Goal: Transaction & Acquisition: Purchase product/service

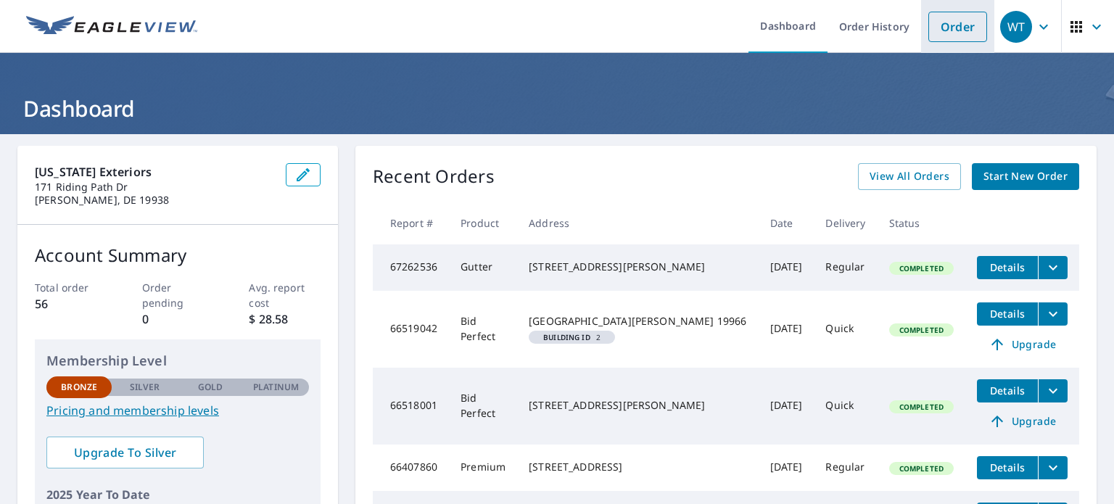
click at [947, 31] on link "Order" at bounding box center [957, 27] width 59 height 30
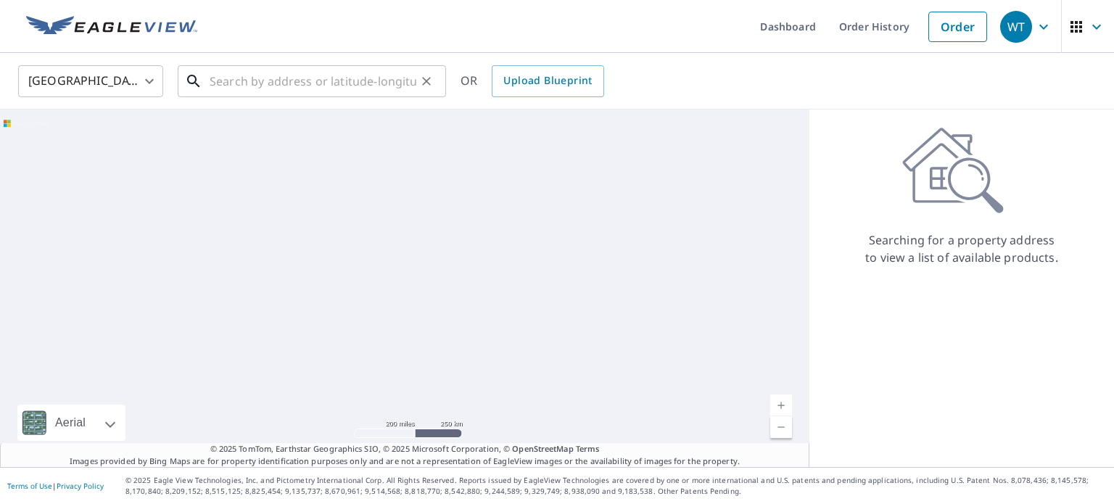
click at [221, 84] on input "text" at bounding box center [313, 81] width 207 height 41
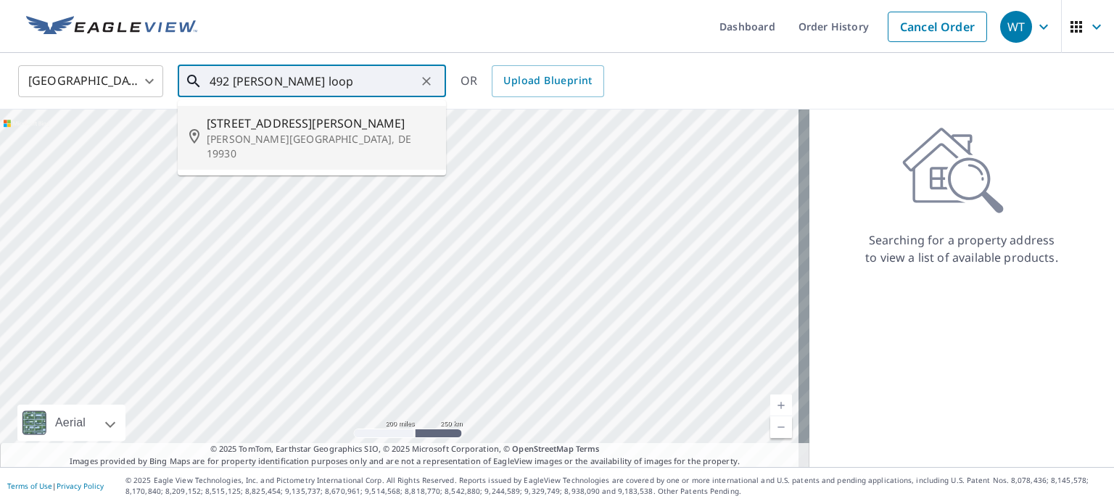
click at [269, 124] on span "492 Bethany Loop" at bounding box center [321, 123] width 228 height 17
type input "492 Bethany Loop Bethany Beach, DE 19930"
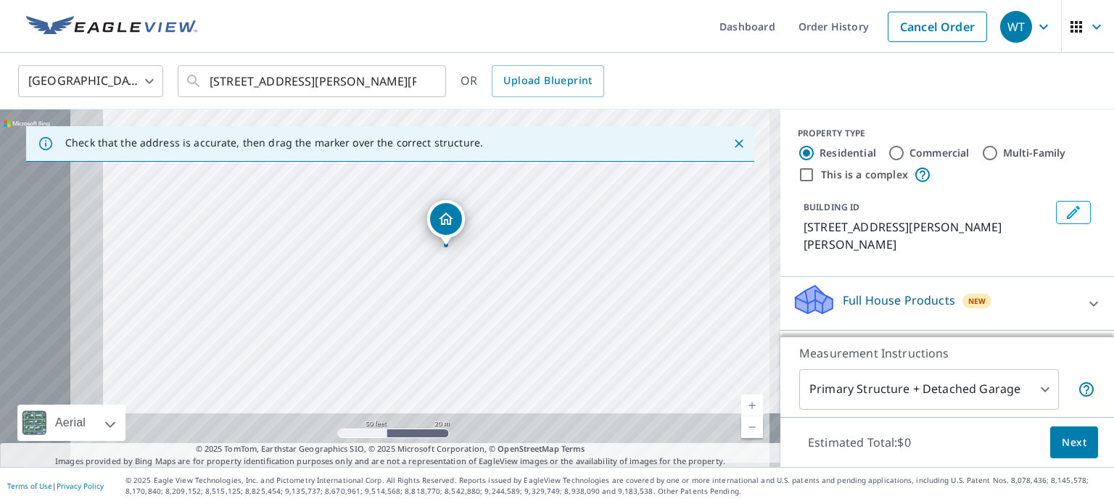
drag, startPoint x: 359, startPoint y: 332, endPoint x: 502, endPoint y: 255, distance: 162.3
click at [502, 255] on div "492 Bethany Loop Bethany Beach, DE 19930" at bounding box center [390, 289] width 781 height 358
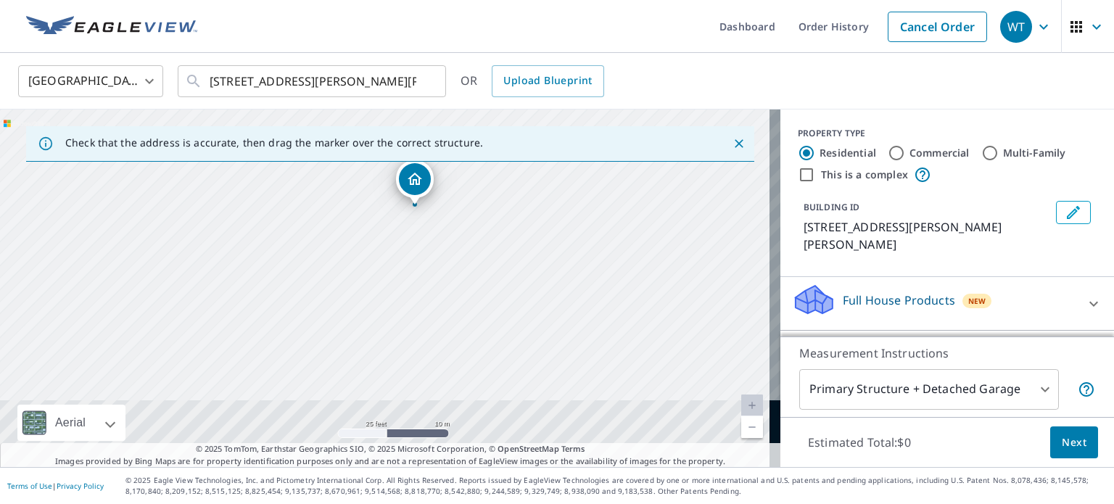
drag, startPoint x: 447, startPoint y: 258, endPoint x: 454, endPoint y: 237, distance: 21.6
click at [454, 237] on div "492 Bethany Loop Bethany Beach, DE 19930" at bounding box center [390, 289] width 781 height 358
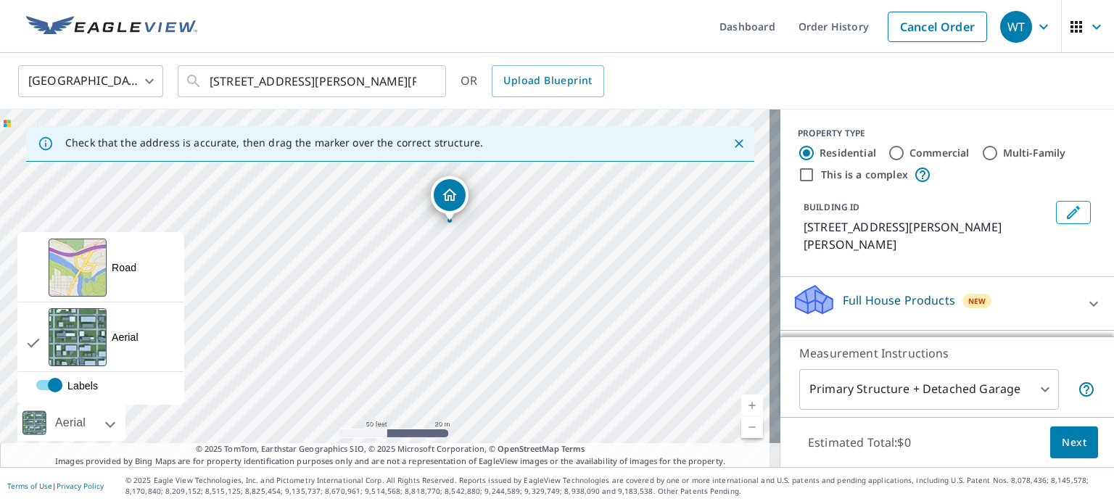
click at [107, 429] on div "Aerial" at bounding box center [71, 423] width 108 height 36
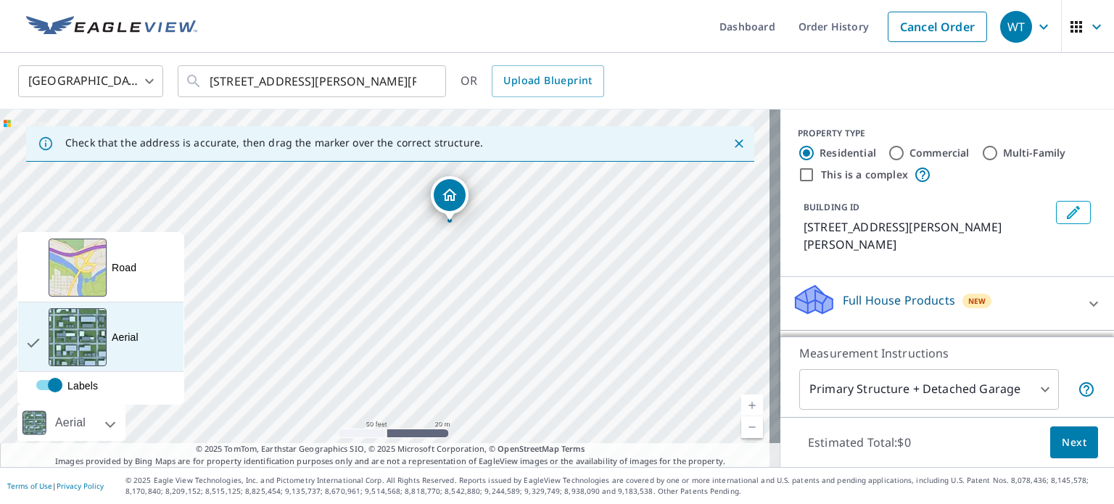
click at [148, 346] on div "Aerial A detailed look from above" at bounding box center [100, 337] width 165 height 70
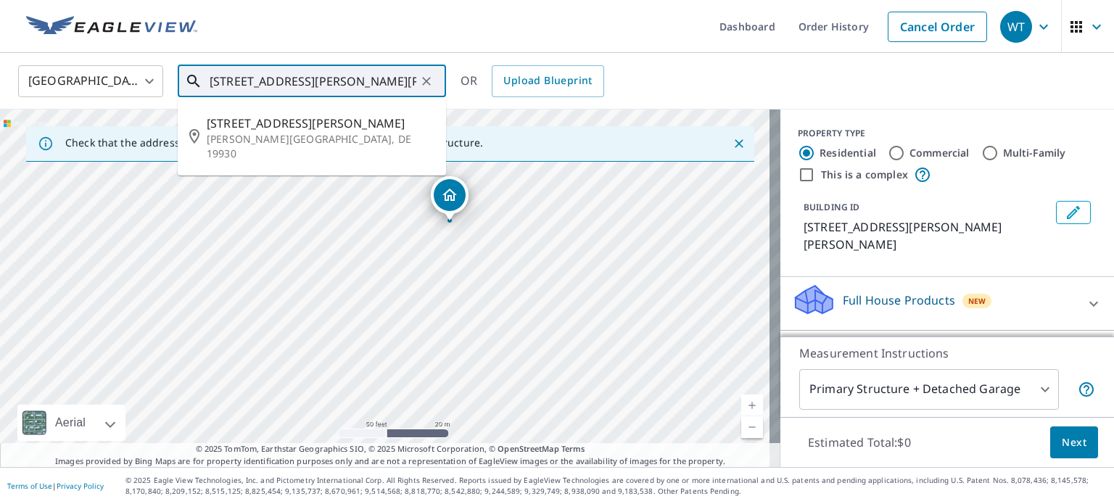
scroll to position [0, 38]
drag, startPoint x: 210, startPoint y: 81, endPoint x: 420, endPoint y: 63, distance: 211.1
click at [420, 63] on div "United States US ​ 492 Bethany Loop Bethany Beach, DE 19930 ​ 492 Bethany Loop …" at bounding box center [557, 81] width 1114 height 57
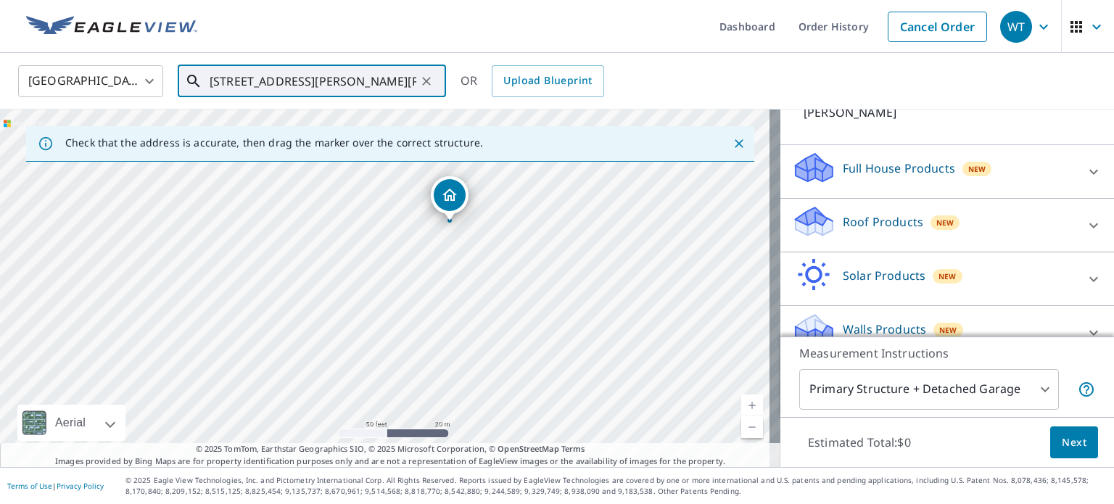
scroll to position [154, 0]
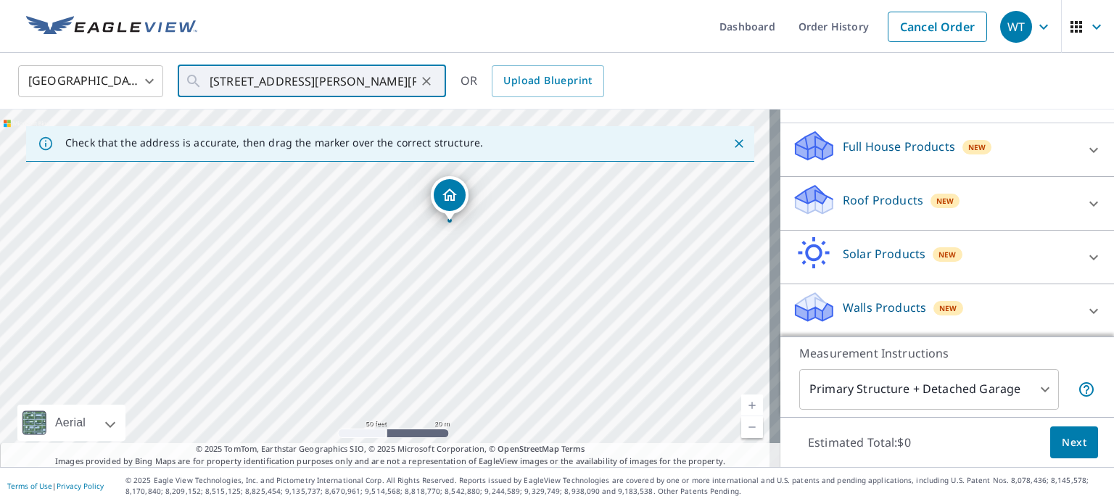
click at [1007, 388] on body "WT WT Dashboard Order History Cancel Order WT United States US ​ 492 Bethany Lo…" at bounding box center [557, 252] width 1114 height 504
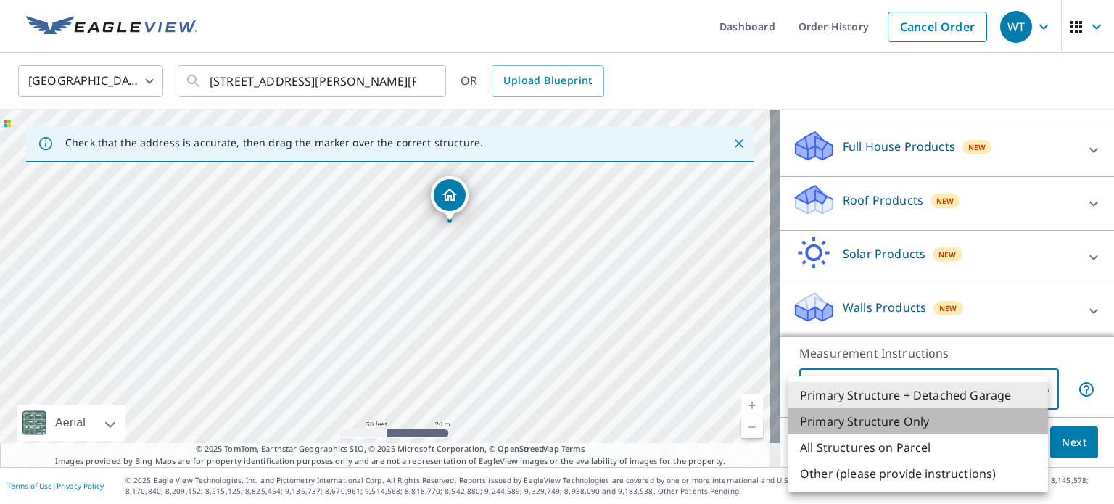
click at [915, 419] on li "Primary Structure Only" at bounding box center [918, 421] width 260 height 26
type input "2"
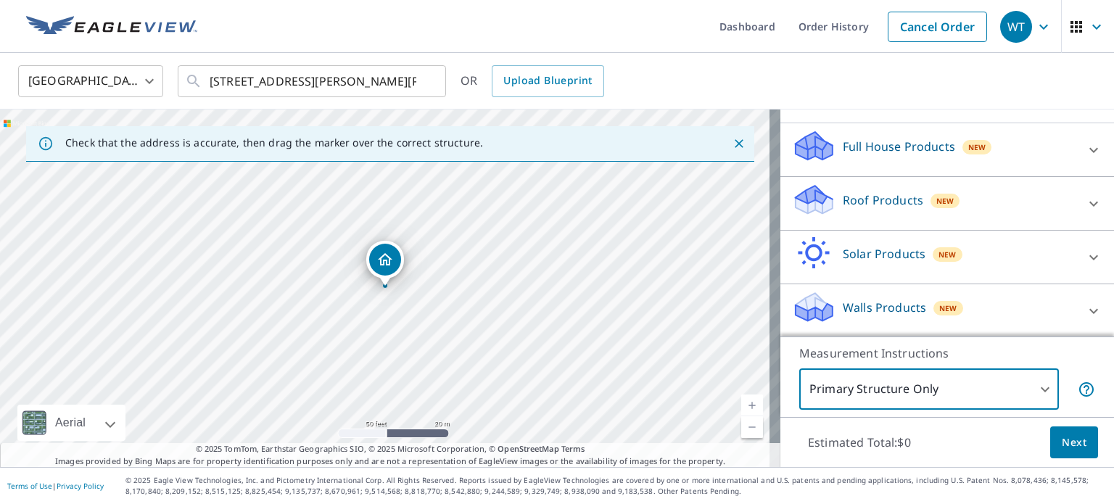
click at [1085, 204] on icon at bounding box center [1093, 203] width 17 height 17
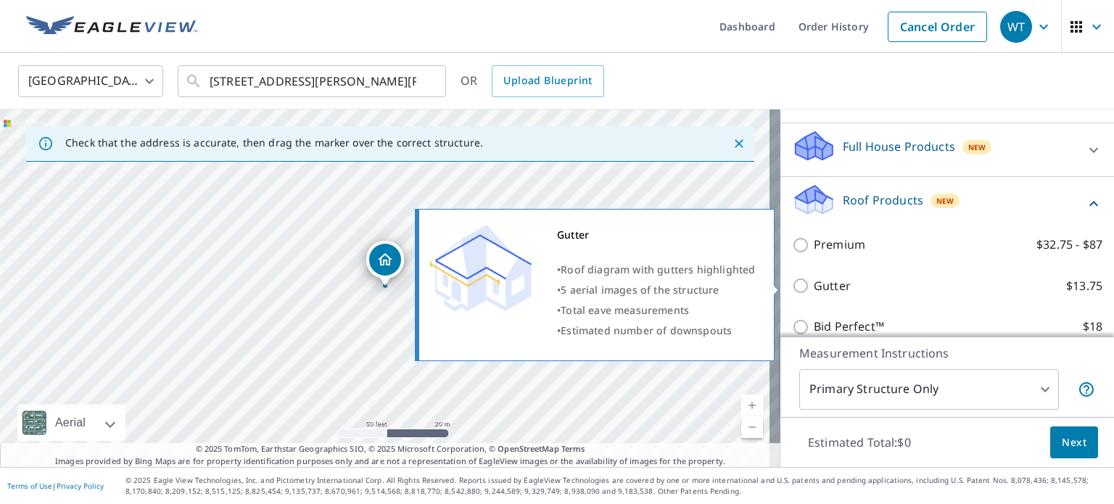
click at [814, 284] on p "Gutter" at bounding box center [832, 286] width 37 height 18
click at [804, 284] on input "Gutter $13.75" at bounding box center [803, 285] width 22 height 17
checkbox input "true"
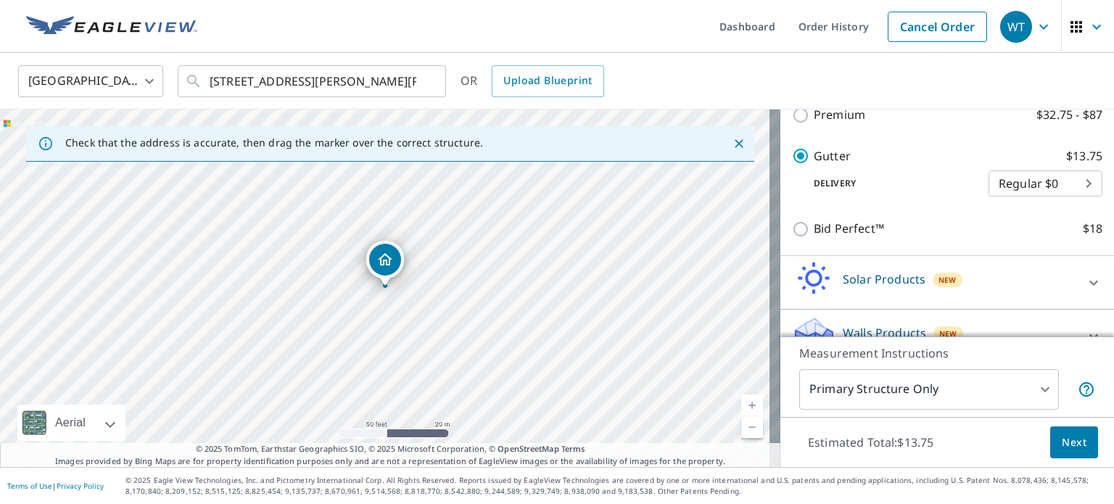
scroll to position [324, 0]
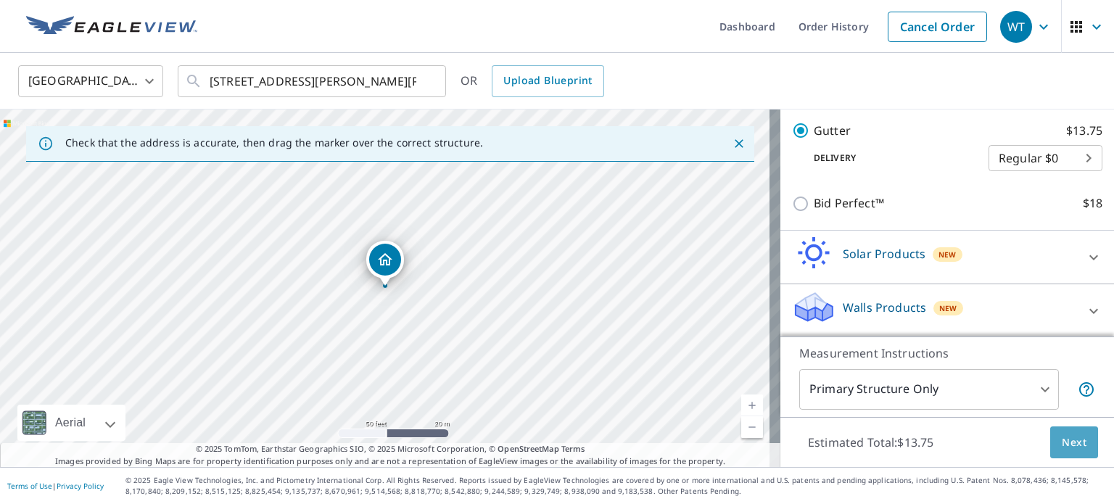
click at [1066, 448] on span "Next" at bounding box center [1074, 443] width 25 height 18
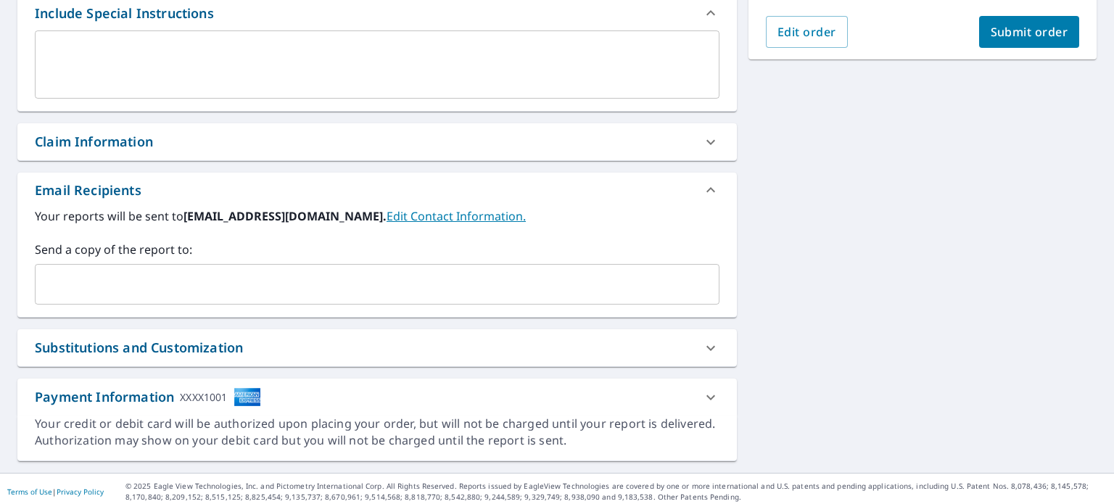
scroll to position [408, 0]
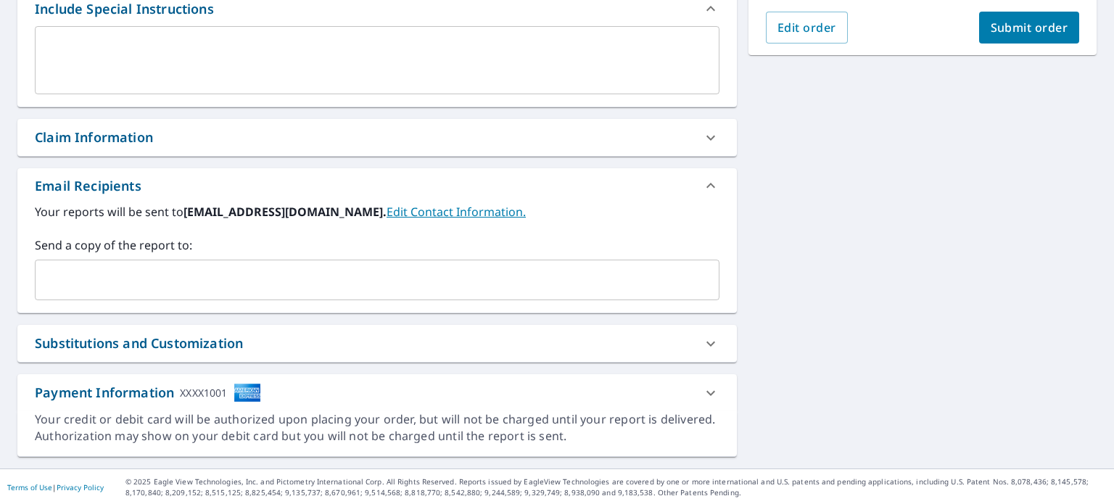
click at [429, 275] on input "text" at bounding box center [366, 280] width 650 height 28
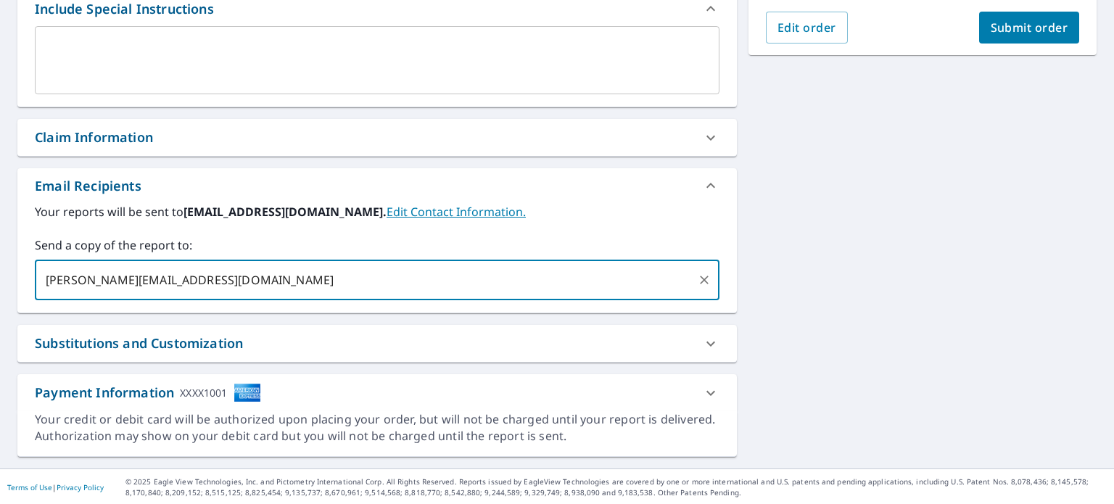
type input "anthony@deexteriors.com"
click at [737, 228] on div "492 Bethany Loop Bethany Beach, DE 19930 Aerial Road A standard road map Aerial…" at bounding box center [557, 98] width 1114 height 742
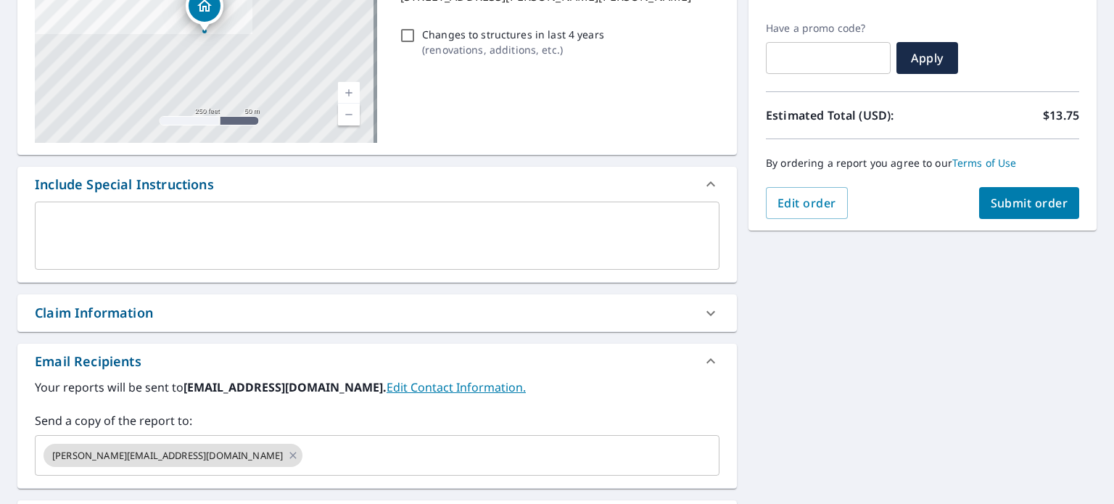
scroll to position [190, 0]
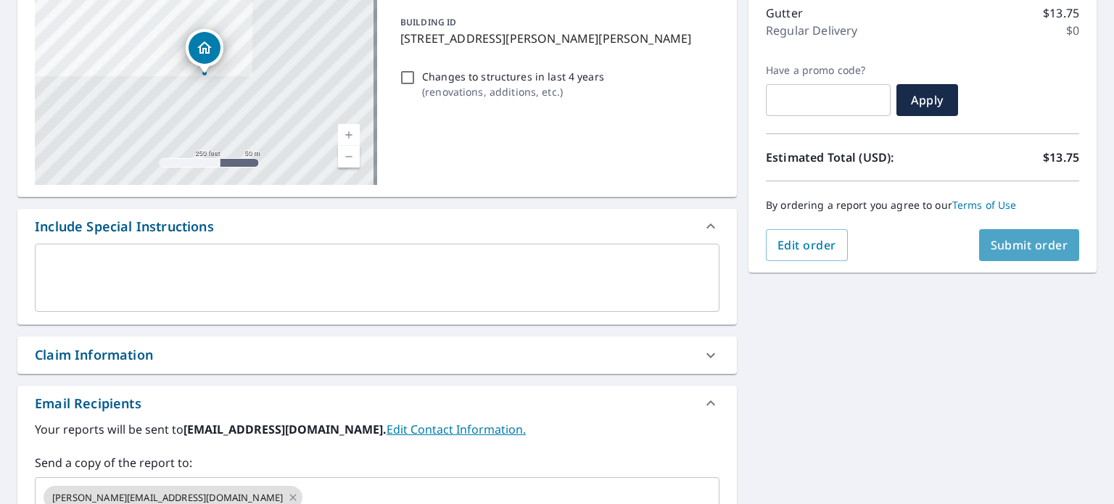
click at [1020, 255] on button "Submit order" at bounding box center [1029, 245] width 101 height 32
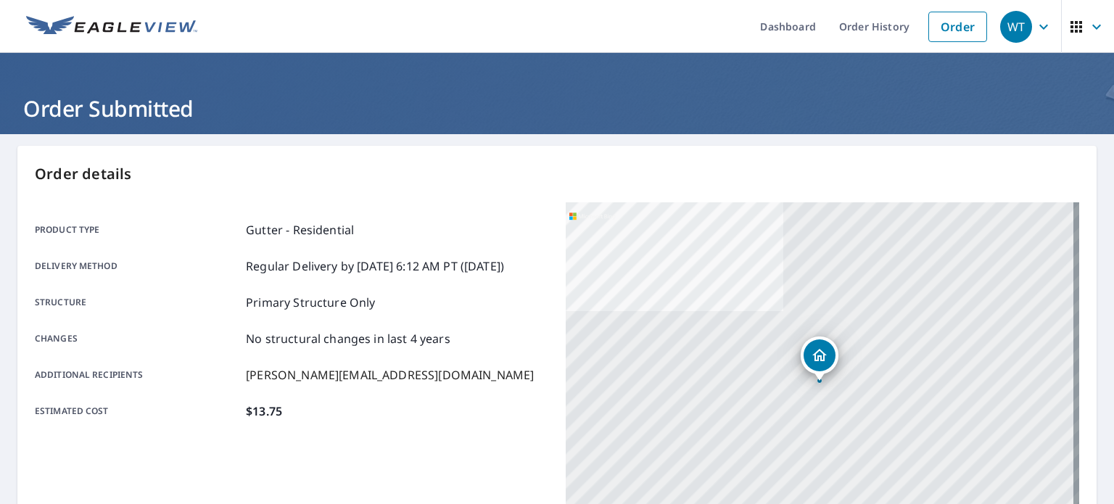
drag, startPoint x: 844, startPoint y: 21, endPoint x: 582, endPoint y: 144, distance: 289.4
click at [844, 21] on link "Order History" at bounding box center [875, 26] width 94 height 53
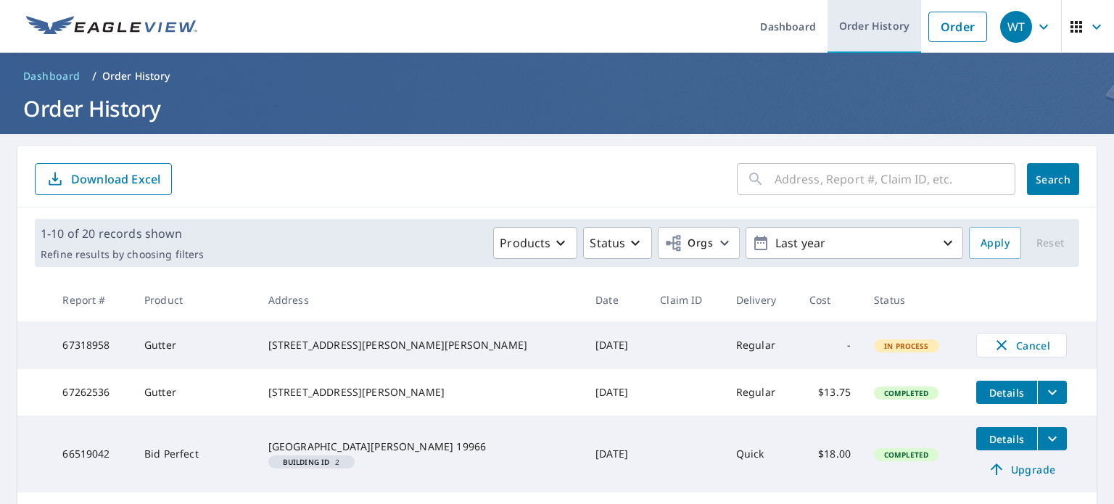
click at [844, 28] on link "Order History" at bounding box center [875, 26] width 94 height 53
